Goal: Task Accomplishment & Management: Use online tool/utility

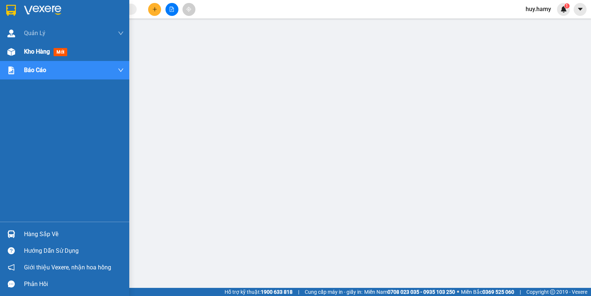
click at [30, 51] on span "Kho hàng" at bounding box center [37, 51] width 26 height 7
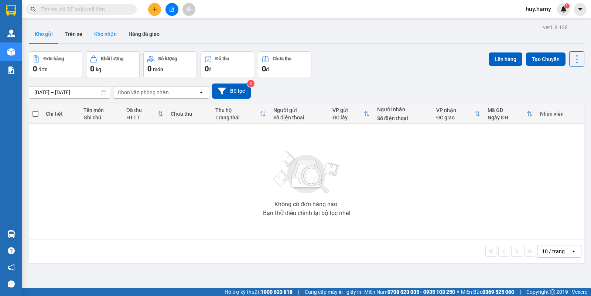
click at [102, 33] on button "Kho nhận" at bounding box center [105, 34] width 34 height 18
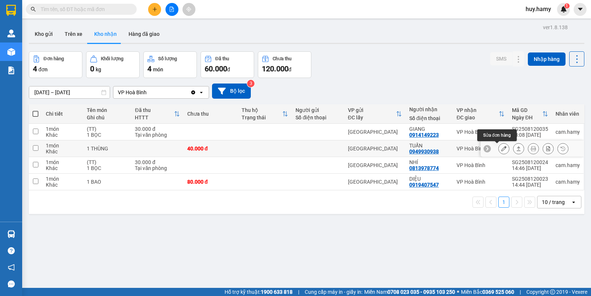
click at [502, 150] on icon at bounding box center [504, 148] width 5 height 5
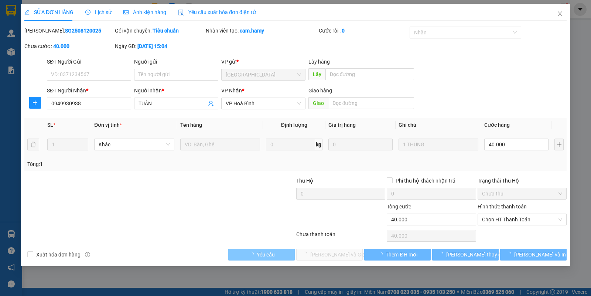
type input "0949930938"
type input "TUẤN"
type input "40.000"
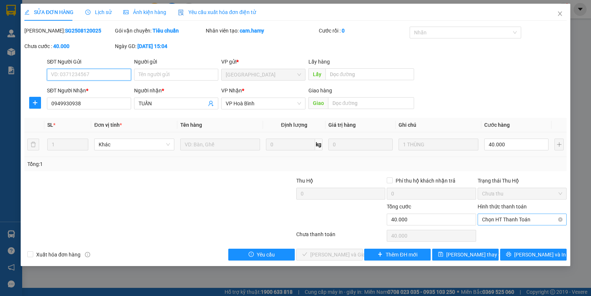
click at [496, 221] on span "Chọn HT Thanh Toán" at bounding box center [522, 219] width 80 height 11
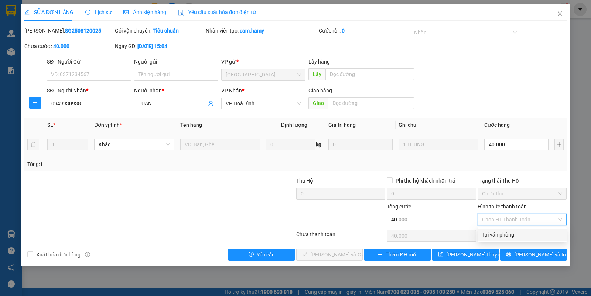
click at [498, 235] on div "Tại văn phòng" at bounding box center [522, 235] width 80 height 8
type input "0"
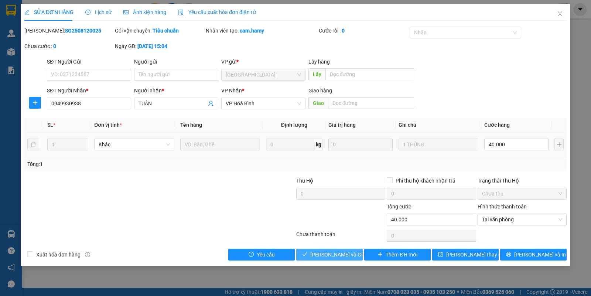
click at [321, 257] on span "[PERSON_NAME] và Giao hàng" at bounding box center [345, 255] width 71 height 8
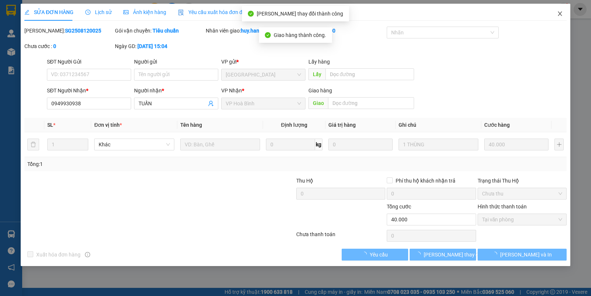
click at [557, 13] on icon "close" at bounding box center [560, 14] width 6 height 6
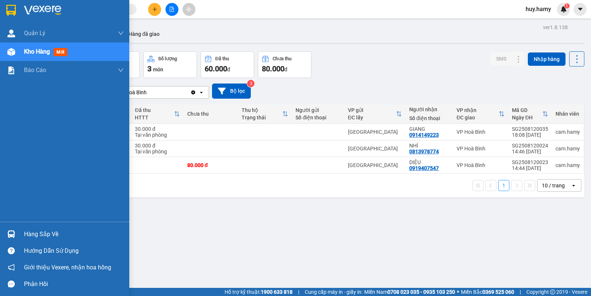
click at [34, 230] on div "Hàng sắp về" at bounding box center [74, 234] width 100 height 11
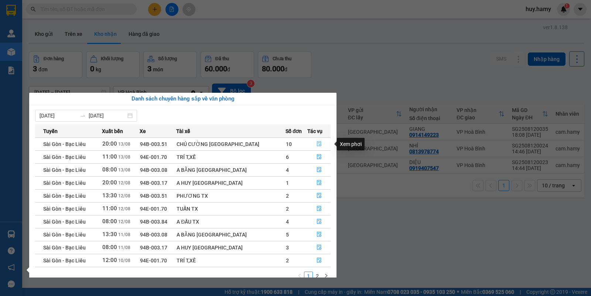
click at [317, 145] on icon "file-done" at bounding box center [319, 143] width 5 height 5
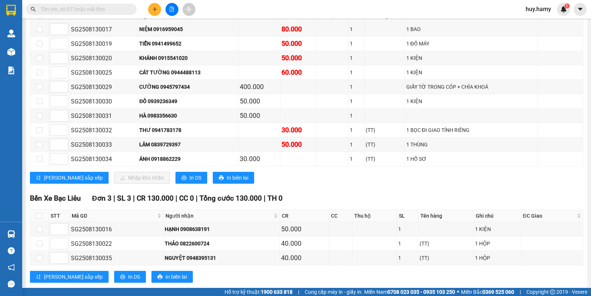
scroll to position [92, 0]
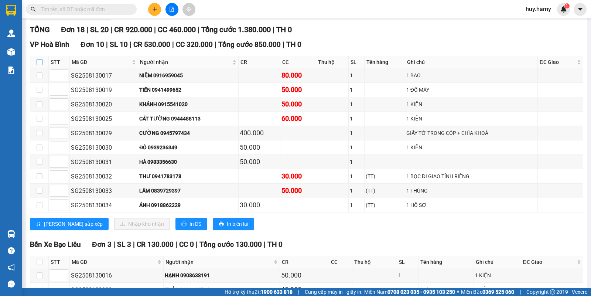
click at [40, 65] on input "checkbox" at bounding box center [40, 62] width 6 height 6
checkbox input "true"
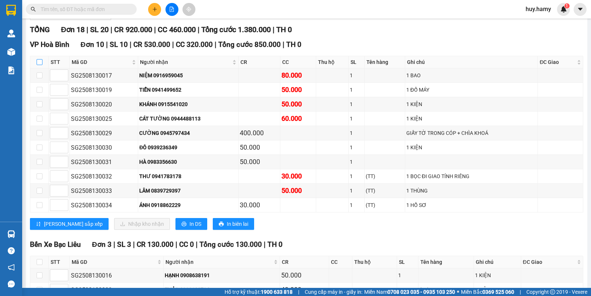
checkbox input "true"
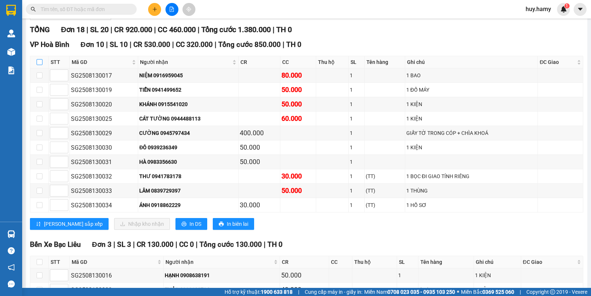
checkbox input "true"
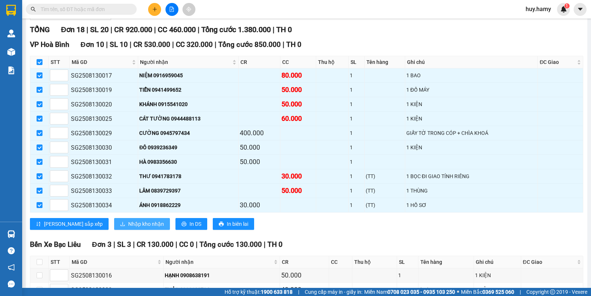
click at [131, 228] on span "Nhập kho nhận" at bounding box center [146, 224] width 36 height 8
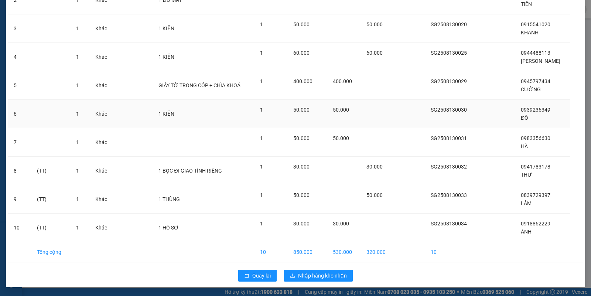
scroll to position [106, 0]
click at [323, 274] on span "Nhập hàng kho nhận" at bounding box center [322, 276] width 49 height 8
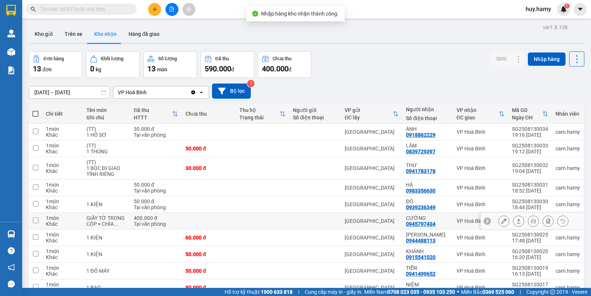
scroll to position [40, 0]
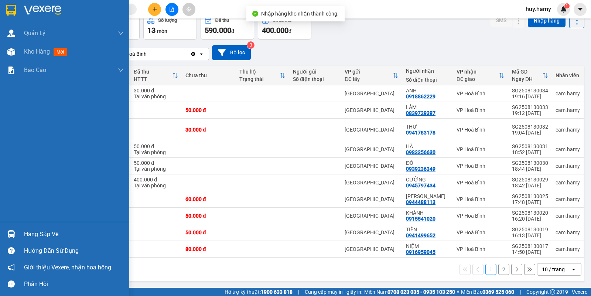
click at [41, 228] on div "Hàng sắp về" at bounding box center [64, 234] width 129 height 17
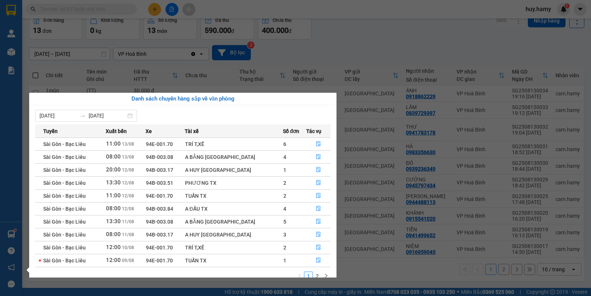
click at [362, 52] on section "Kết quả tìm kiếm ( 0 ) Bộ lọc No Data huy.hamy 1 Quản Lý Quản lý khách hàng mới…" at bounding box center [295, 148] width 591 height 296
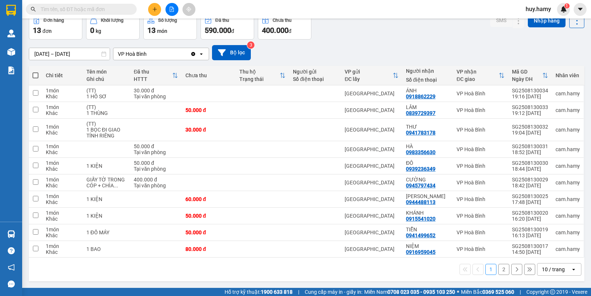
click at [37, 73] on span at bounding box center [36, 75] width 6 height 6
click at [35, 72] on input "checkbox" at bounding box center [35, 72] width 0 height 0
checkbox input "true"
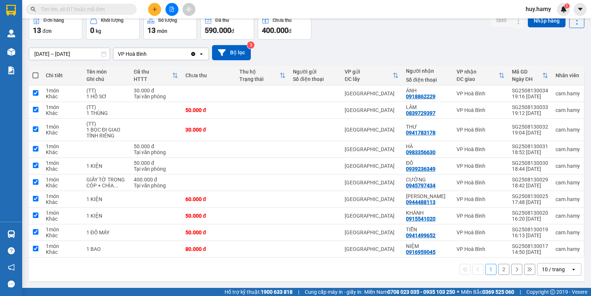
checkbox input "true"
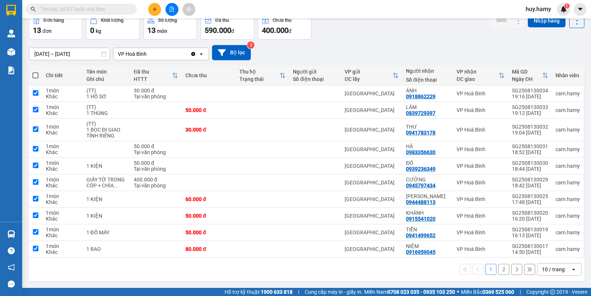
checkbox input "true"
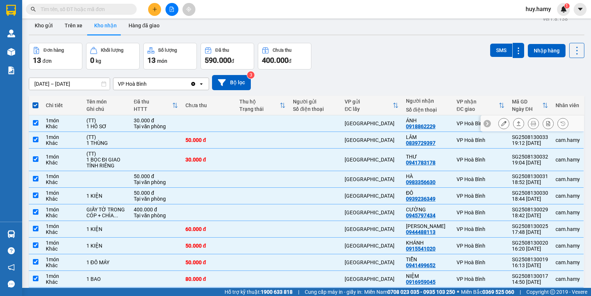
scroll to position [0, 0]
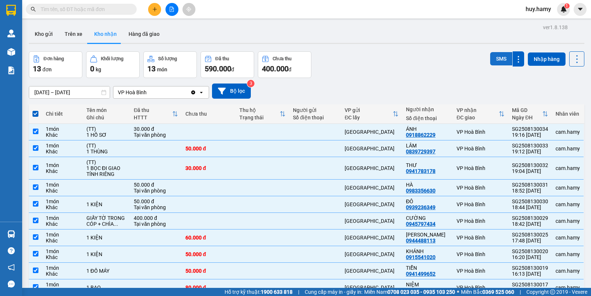
click at [493, 53] on button "SMS" at bounding box center [501, 58] width 22 height 13
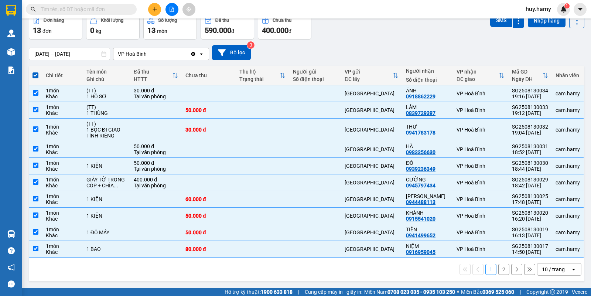
click at [499, 272] on button "2" at bounding box center [504, 269] width 11 height 11
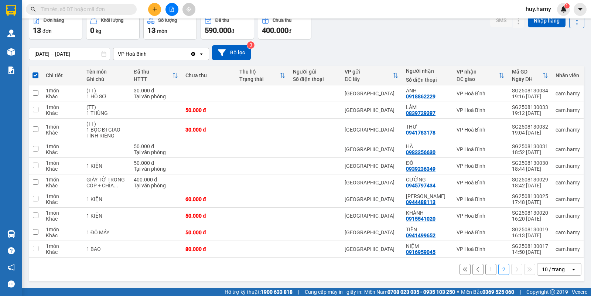
checkbox input "false"
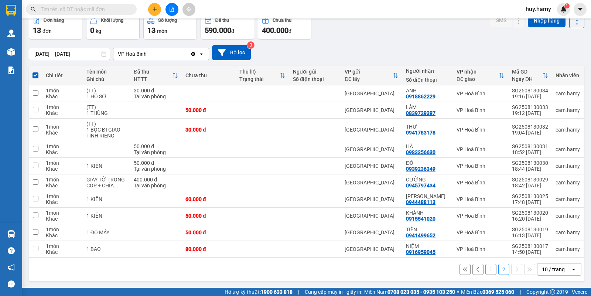
checkbox input "false"
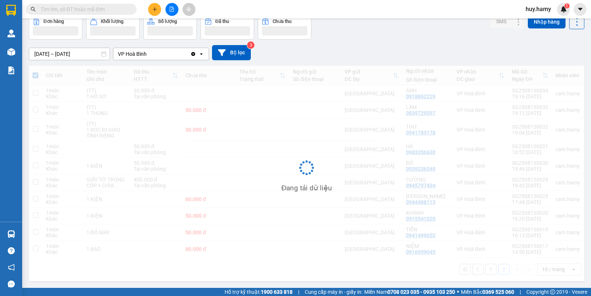
scroll to position [34, 0]
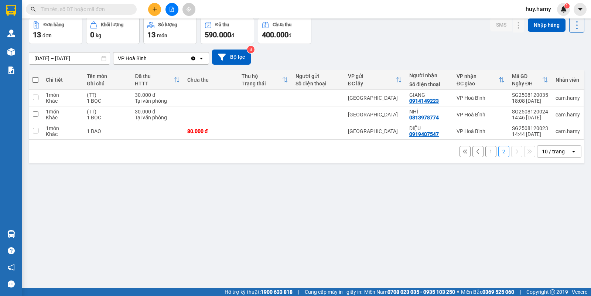
click at [34, 79] on span at bounding box center [36, 80] width 6 height 6
click at [35, 76] on input "checkbox" at bounding box center [35, 76] width 0 height 0
checkbox input "true"
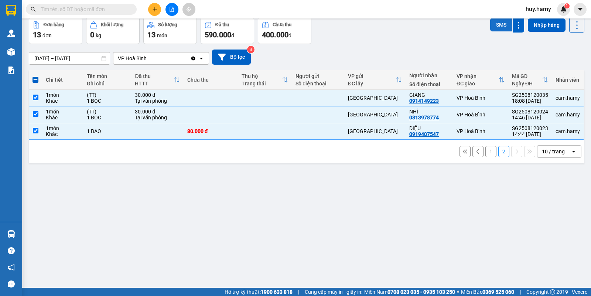
click at [492, 25] on button "SMS" at bounding box center [501, 24] width 22 height 13
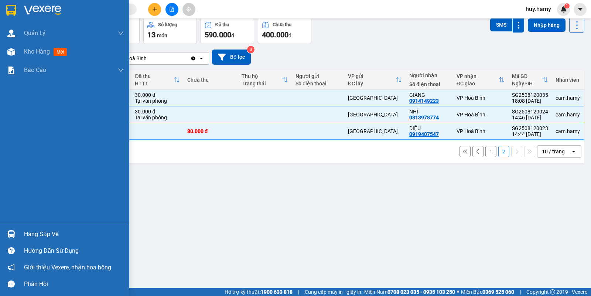
click at [39, 229] on div "Hàng sắp về" at bounding box center [74, 234] width 100 height 11
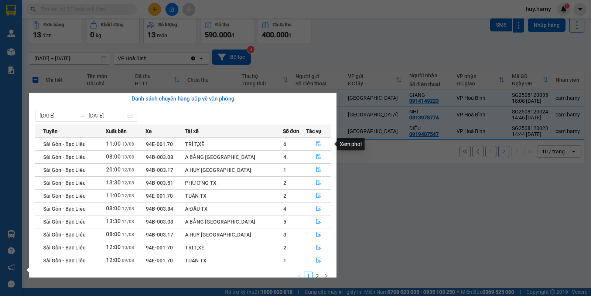
click at [317, 145] on icon "file-done" at bounding box center [318, 143] width 4 height 5
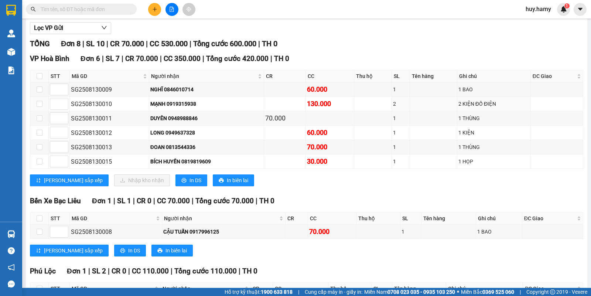
scroll to position [92, 0]
